Goal: Transaction & Acquisition: Register for event/course

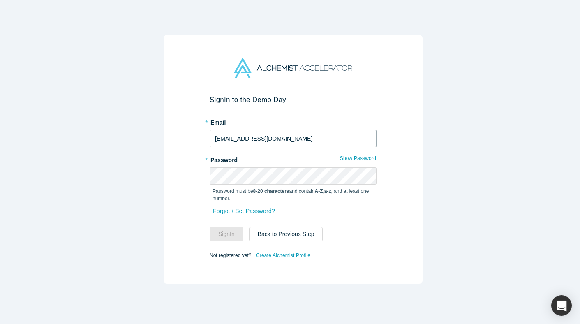
click at [268, 138] on input "v.batasheva@dmtech.vc" at bounding box center [293, 138] width 167 height 17
click at [294, 135] on input "v.batasheva@dmtech.vc" at bounding box center [293, 138] width 167 height 17
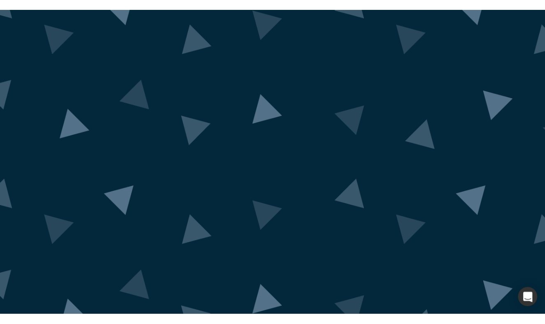
scroll to position [5, 0]
